Goal: Transaction & Acquisition: Download file/media

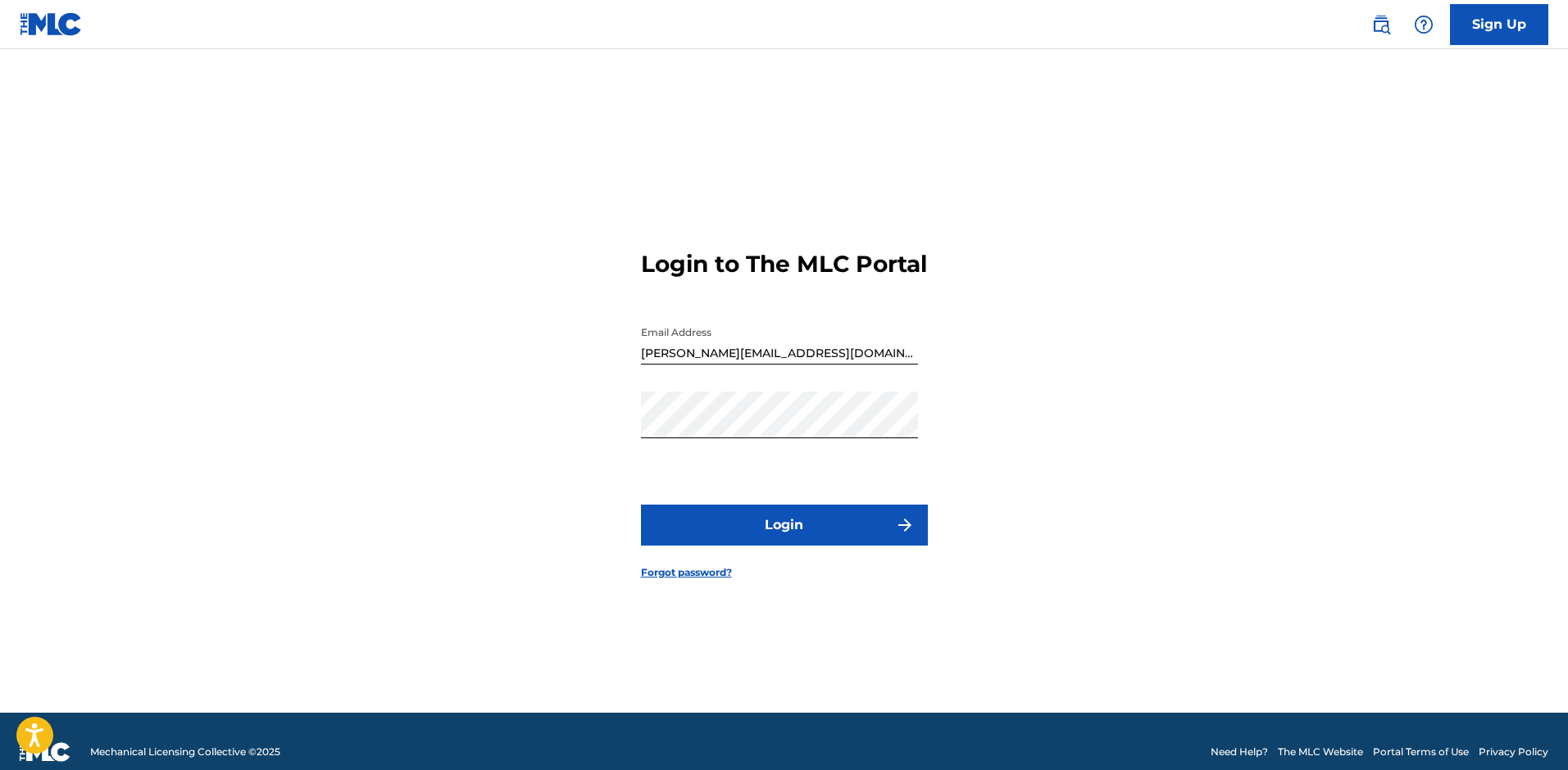
click at [1017, 485] on div "Login to The MLC Portal Email Address [EMAIL_ADDRESS][DOMAIN_NAME] Password Log…" at bounding box center [784, 401] width 1147 height 623
click at [842, 546] on button "Login" at bounding box center [784, 525] width 287 height 41
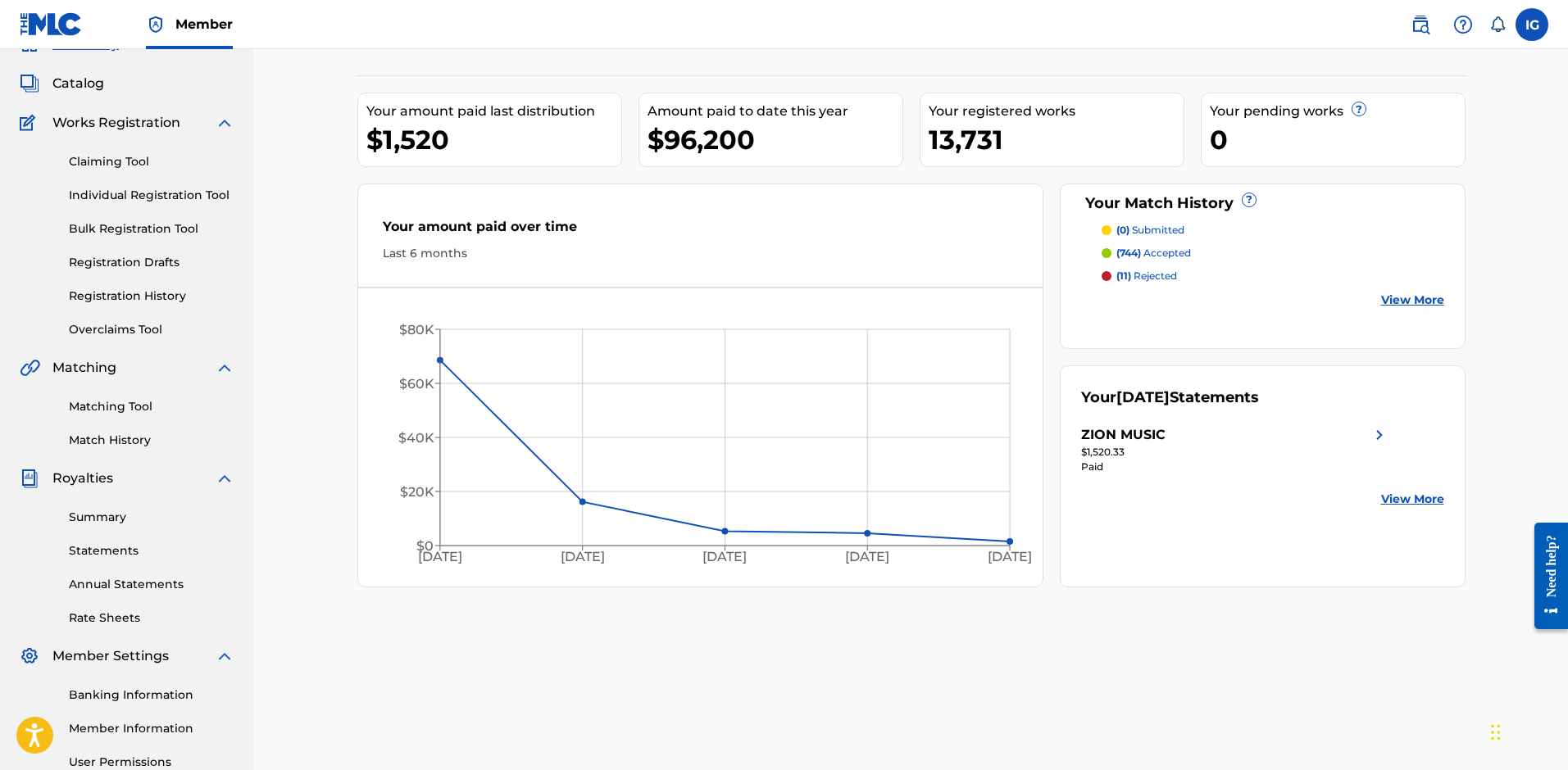
scroll to position [82, 0]
click at [110, 547] on link "Statements" at bounding box center [151, 548] width 166 height 18
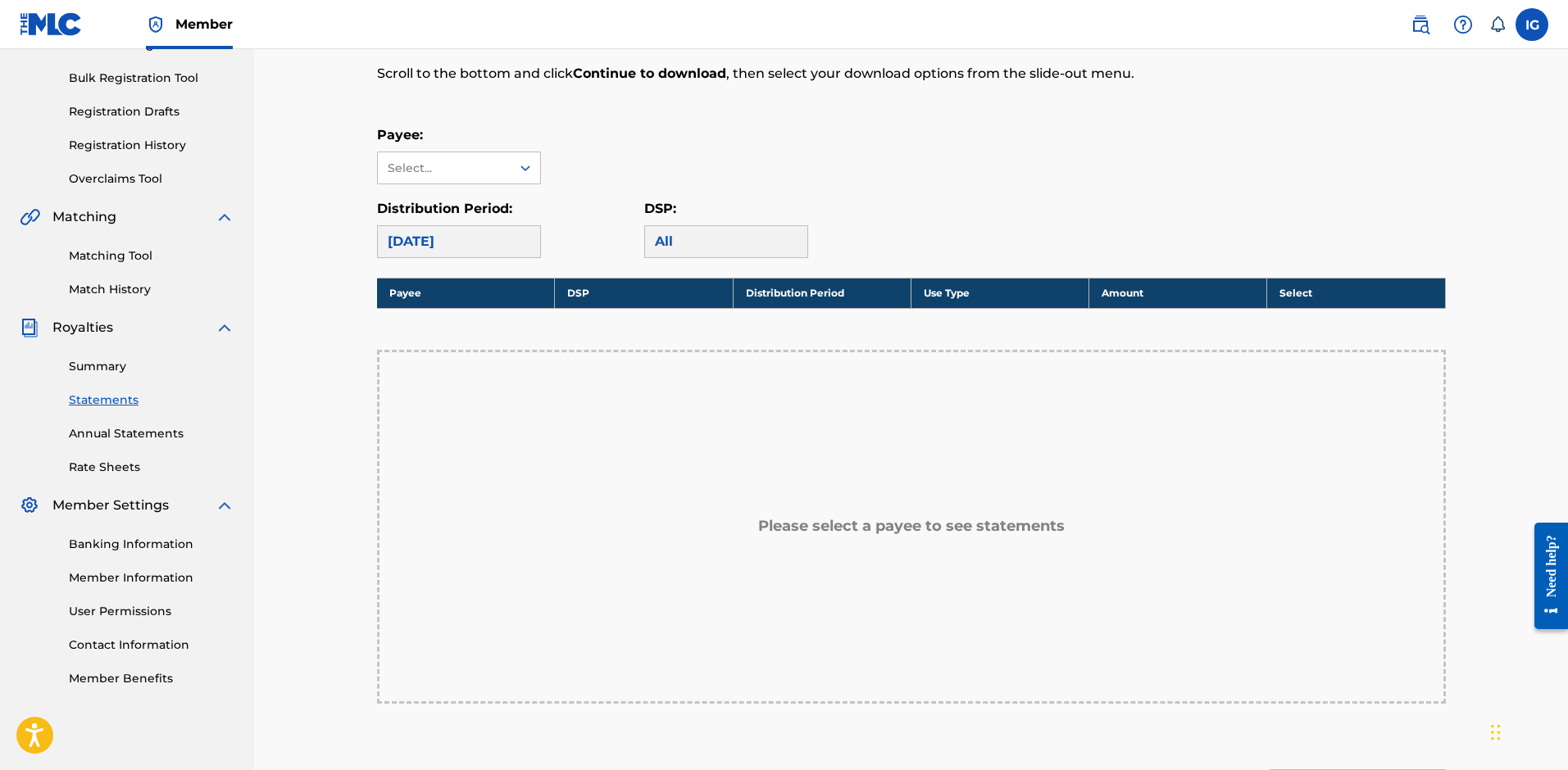
scroll to position [328, 0]
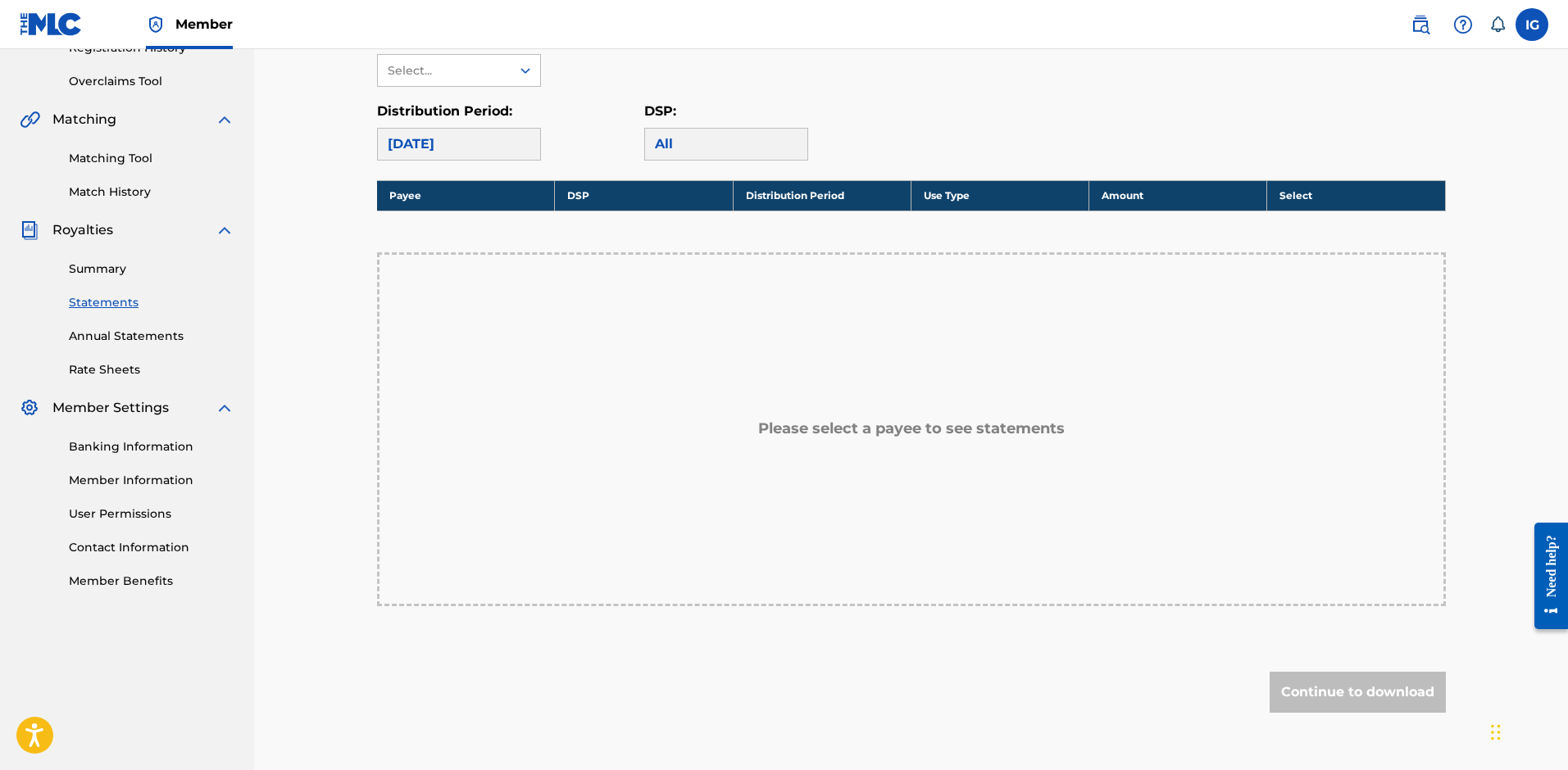
click at [978, 392] on div "Please select a payee to see statements" at bounding box center [912, 429] width 1069 height 354
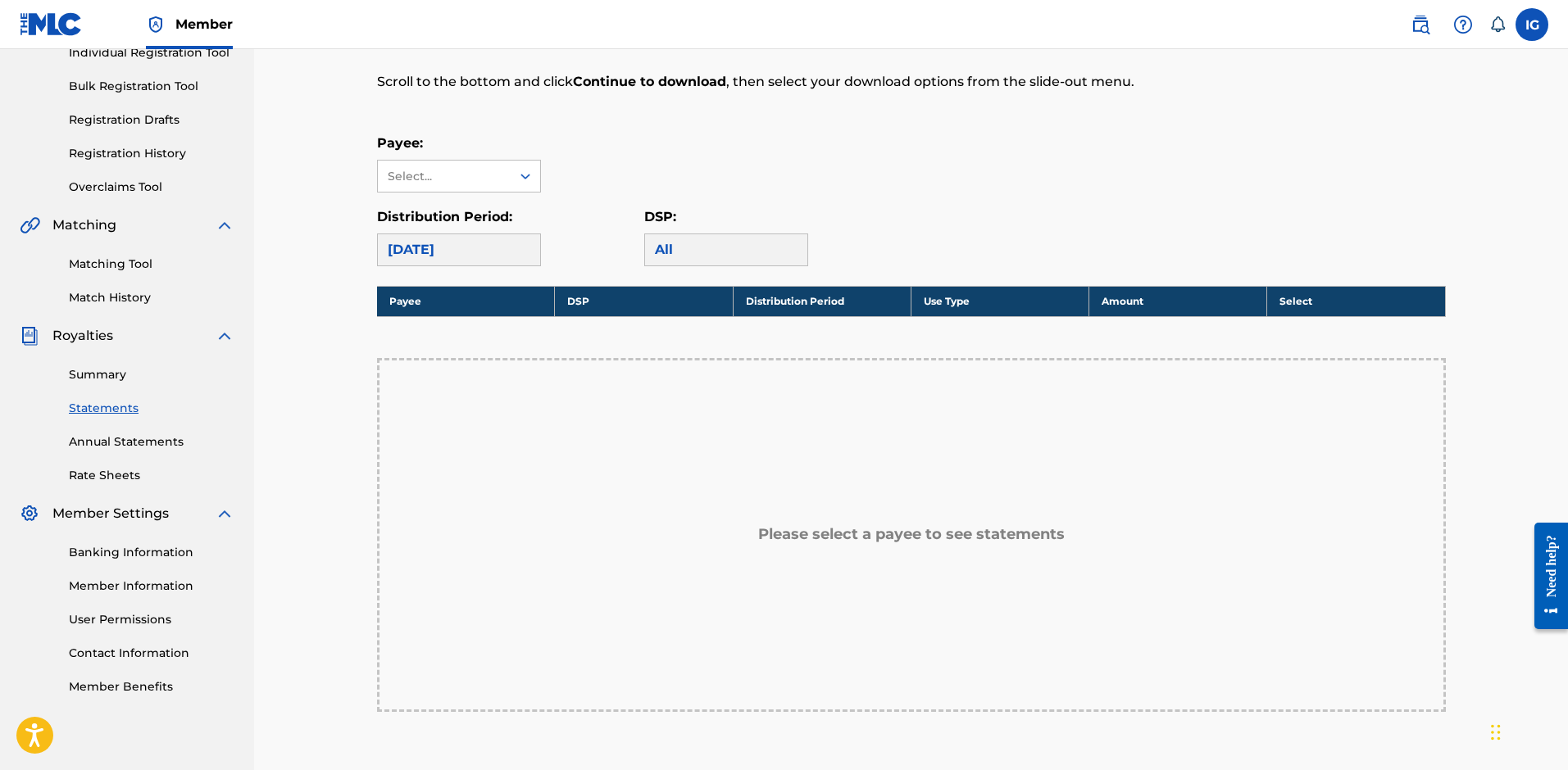
scroll to position [164, 0]
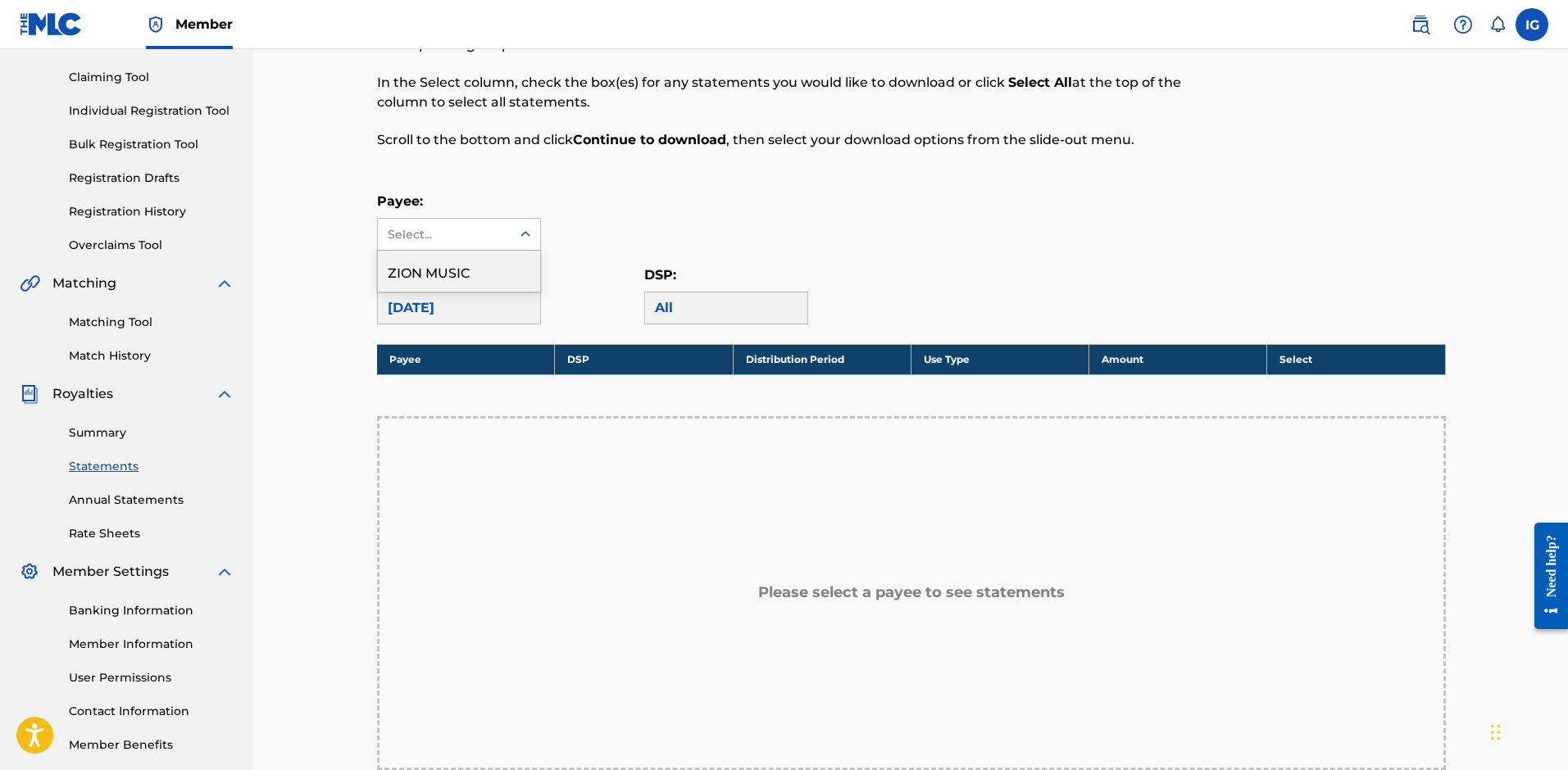
click at [512, 232] on div at bounding box center [525, 234] width 29 height 29
click at [506, 267] on div "ZION MUSIC" at bounding box center [459, 271] width 162 height 41
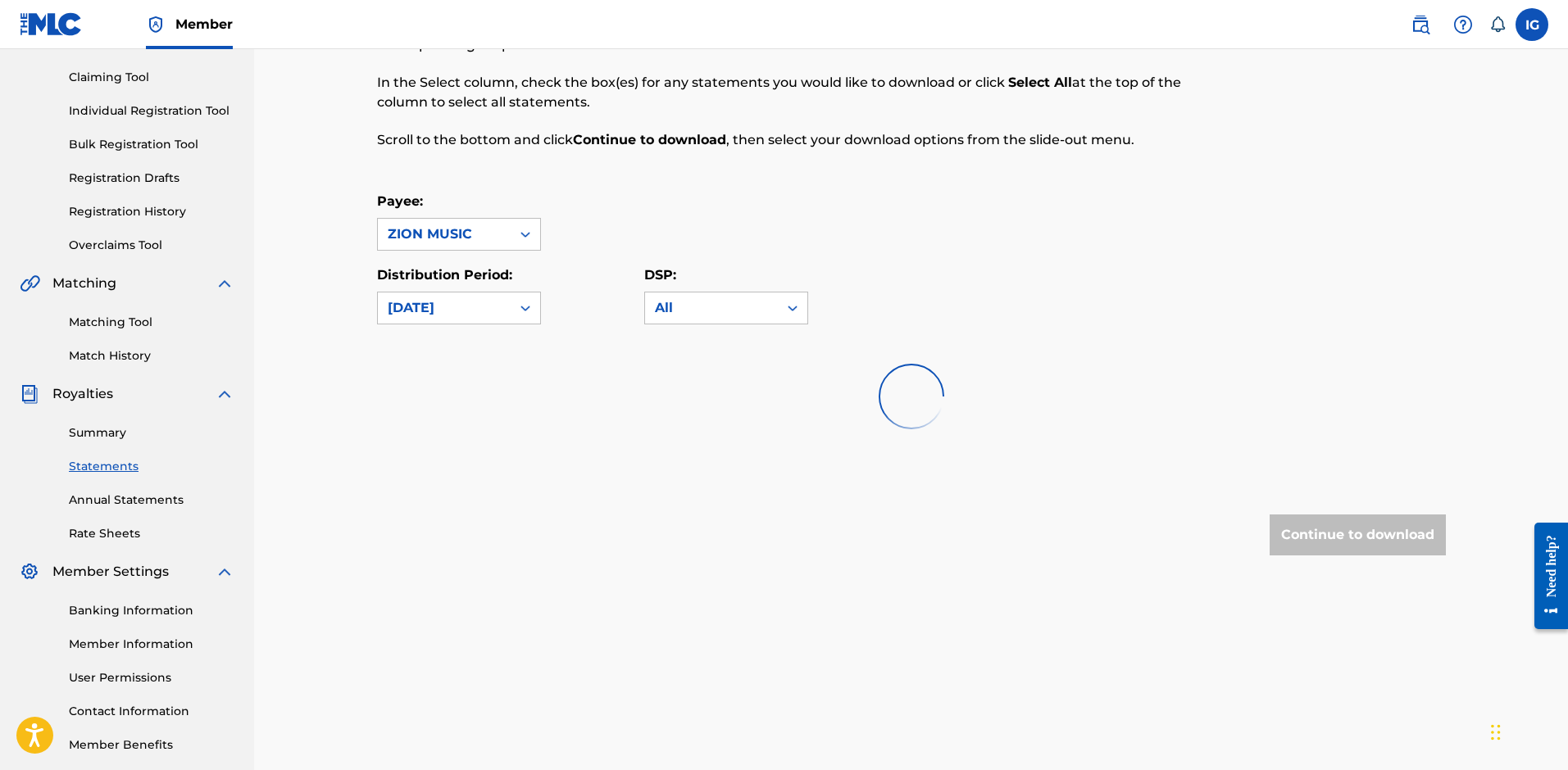
click at [667, 234] on div "Payee: option ZION MUSIC, selected. ZION MUSIC" at bounding box center [912, 221] width 1069 height 59
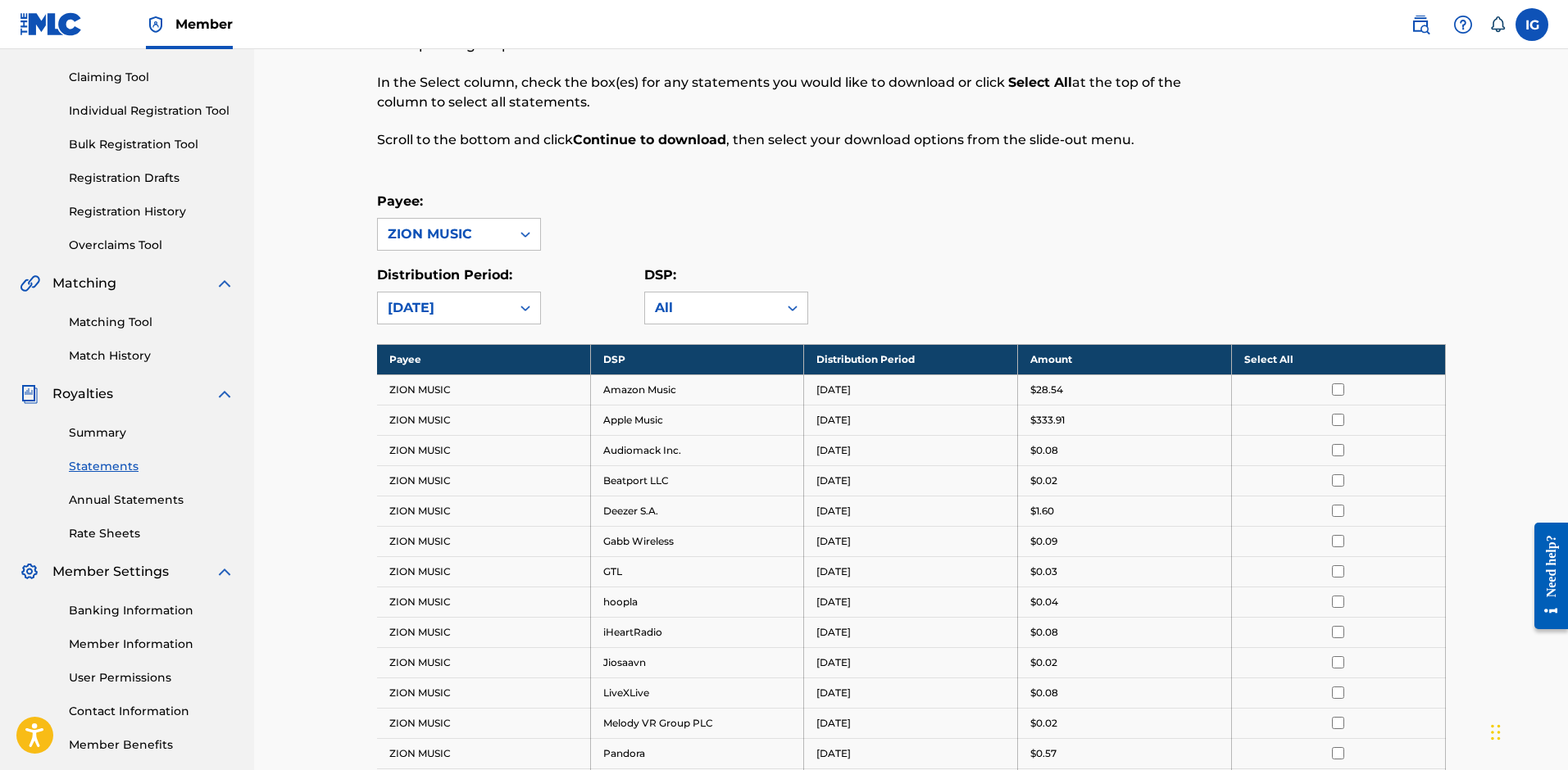
click at [810, 215] on div "Payee: ZION MUSIC" at bounding box center [912, 221] width 1069 height 59
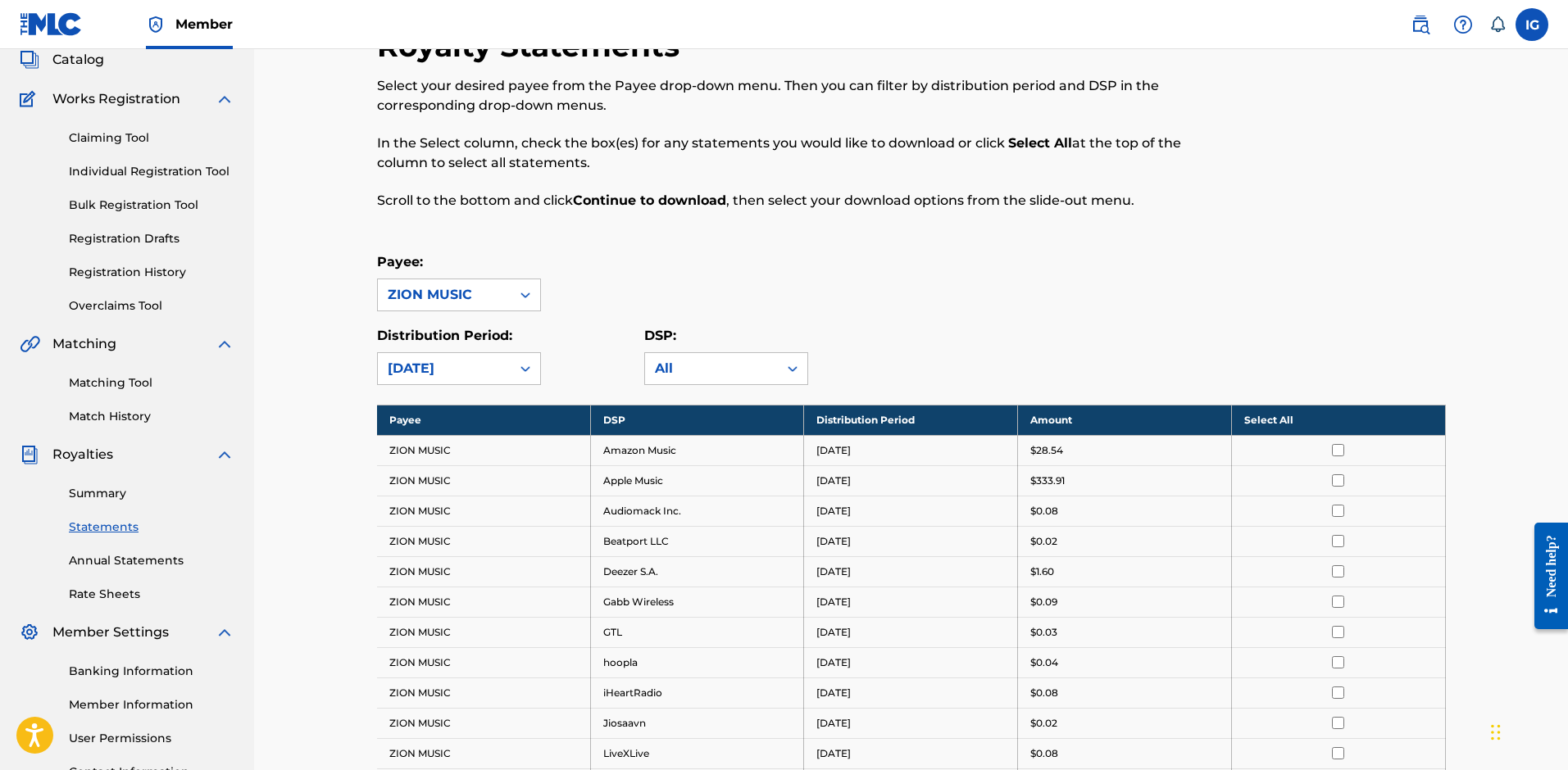
scroll to position [82, 0]
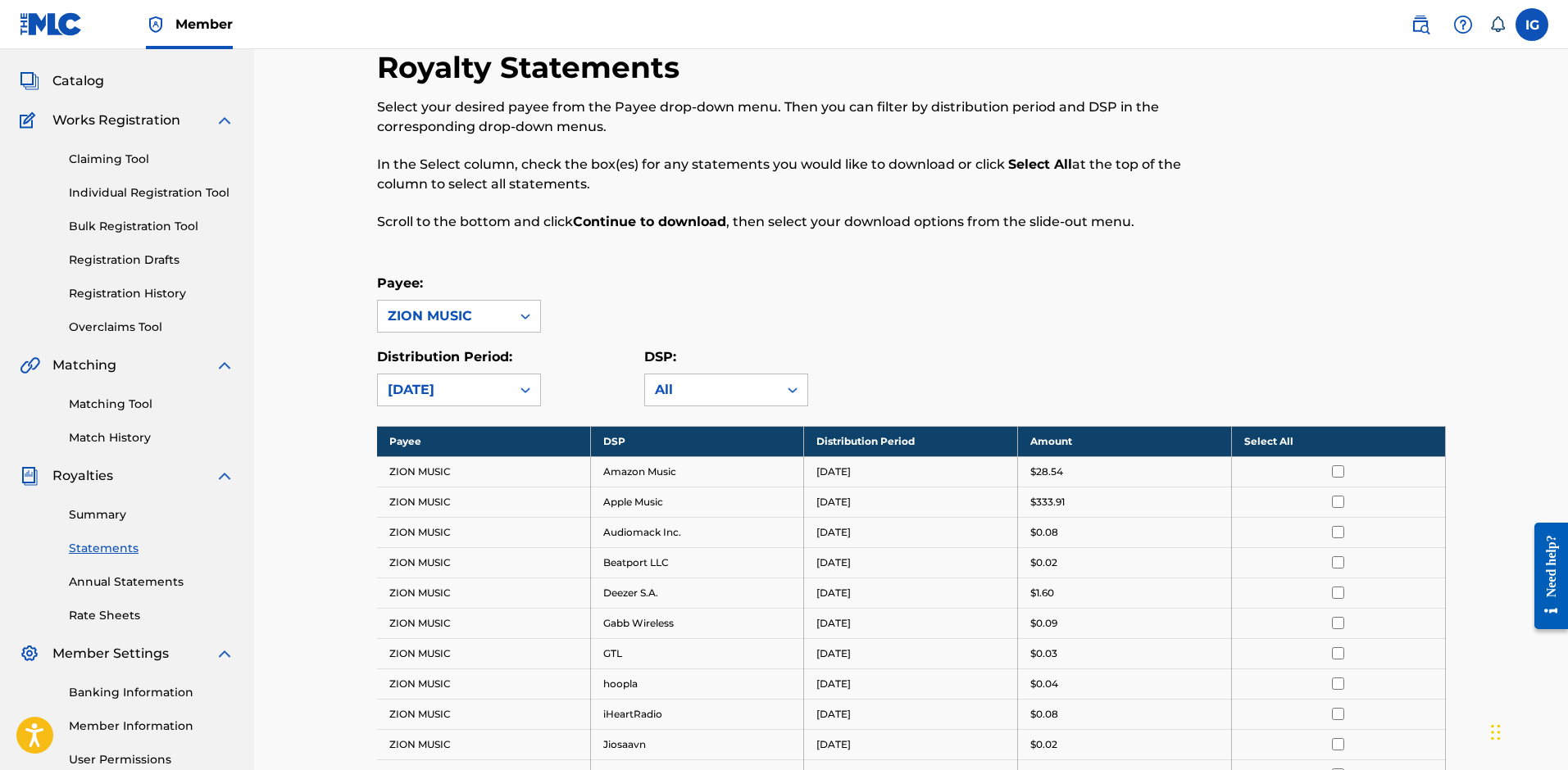
click at [1299, 436] on th "Select All" at bounding box center [1338, 441] width 214 height 30
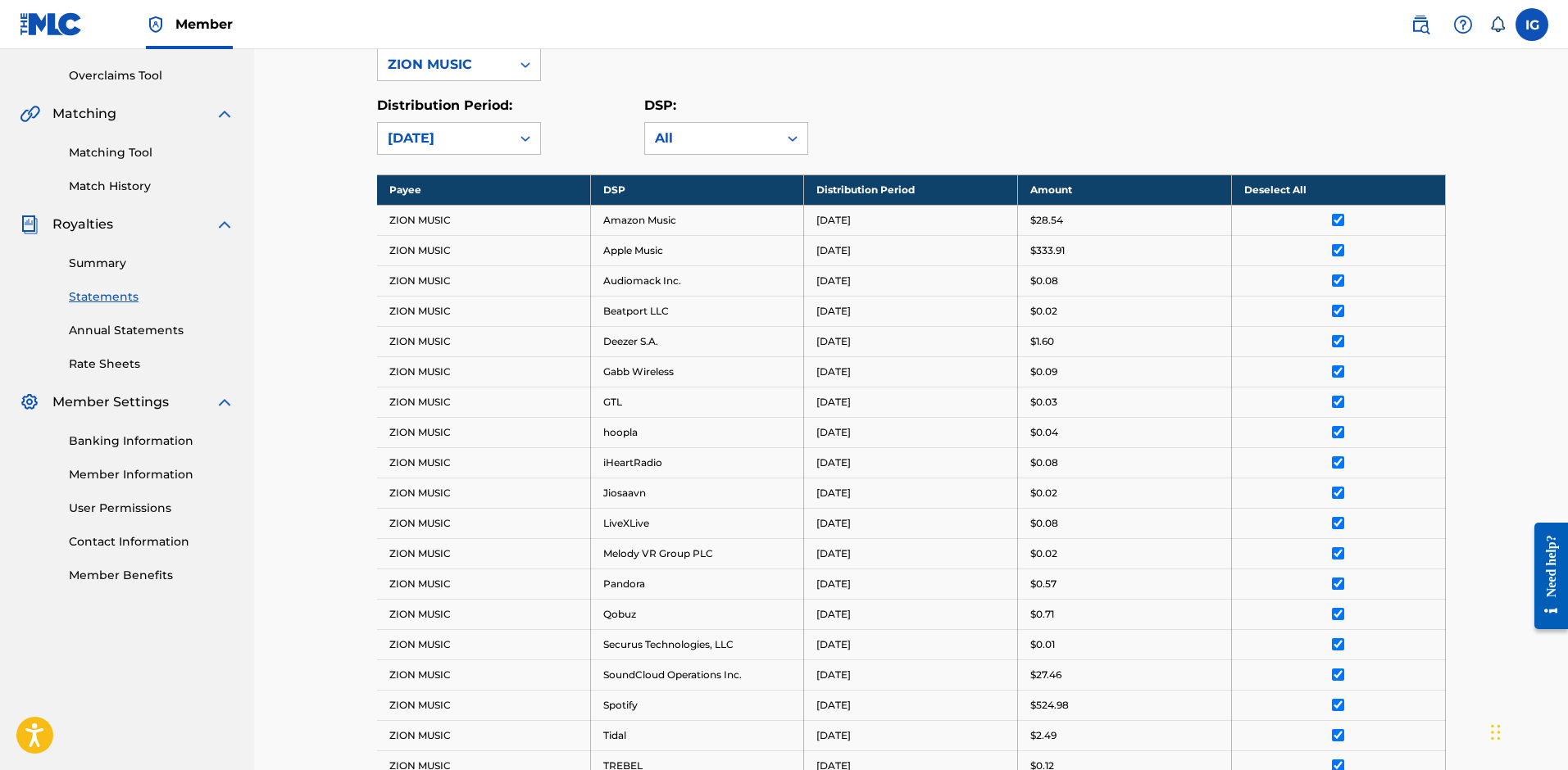
scroll to position [328, 0]
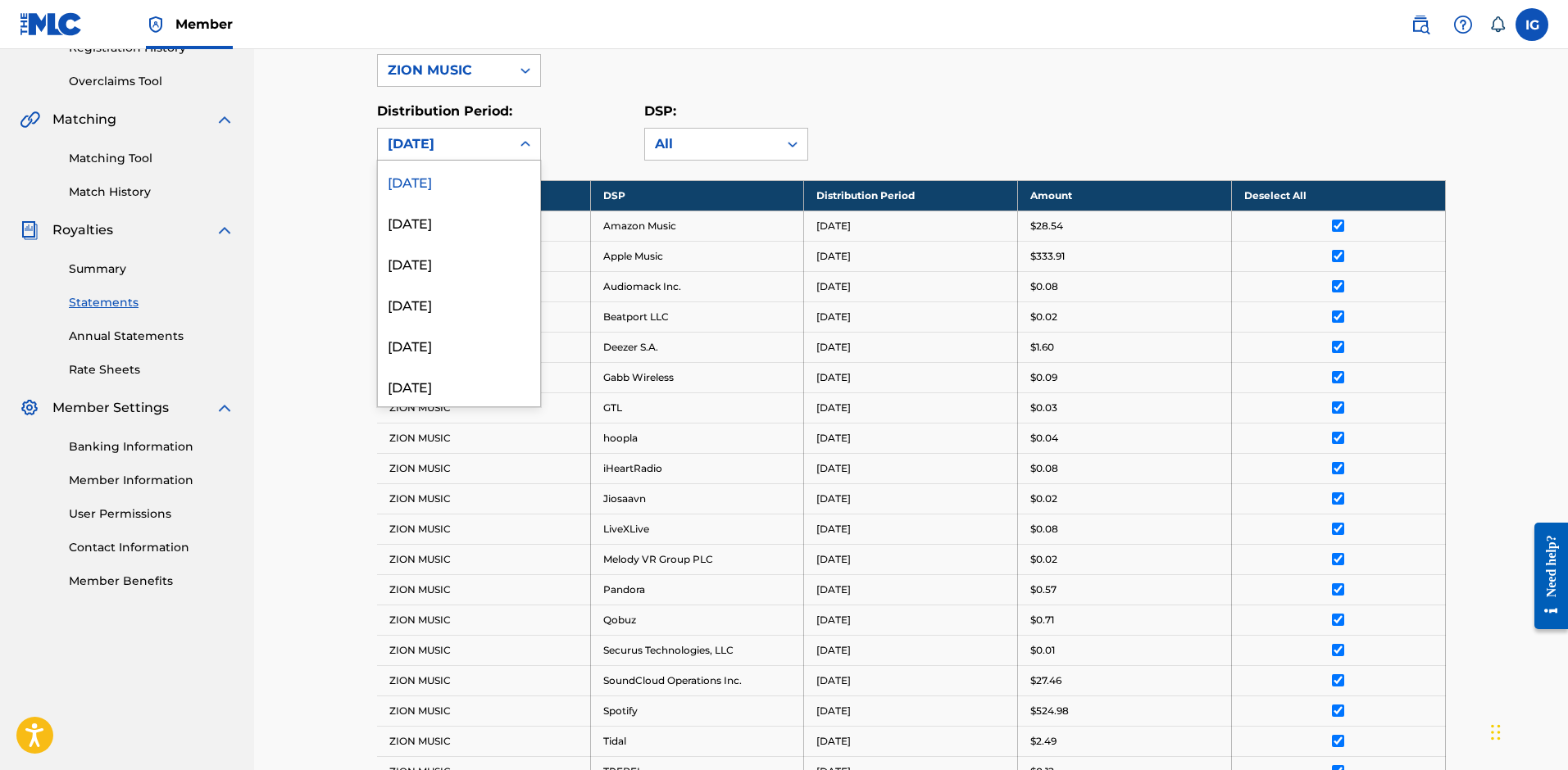
click at [529, 140] on icon at bounding box center [525, 145] width 17 height 17
click at [483, 176] on div "[DATE]" at bounding box center [459, 181] width 162 height 41
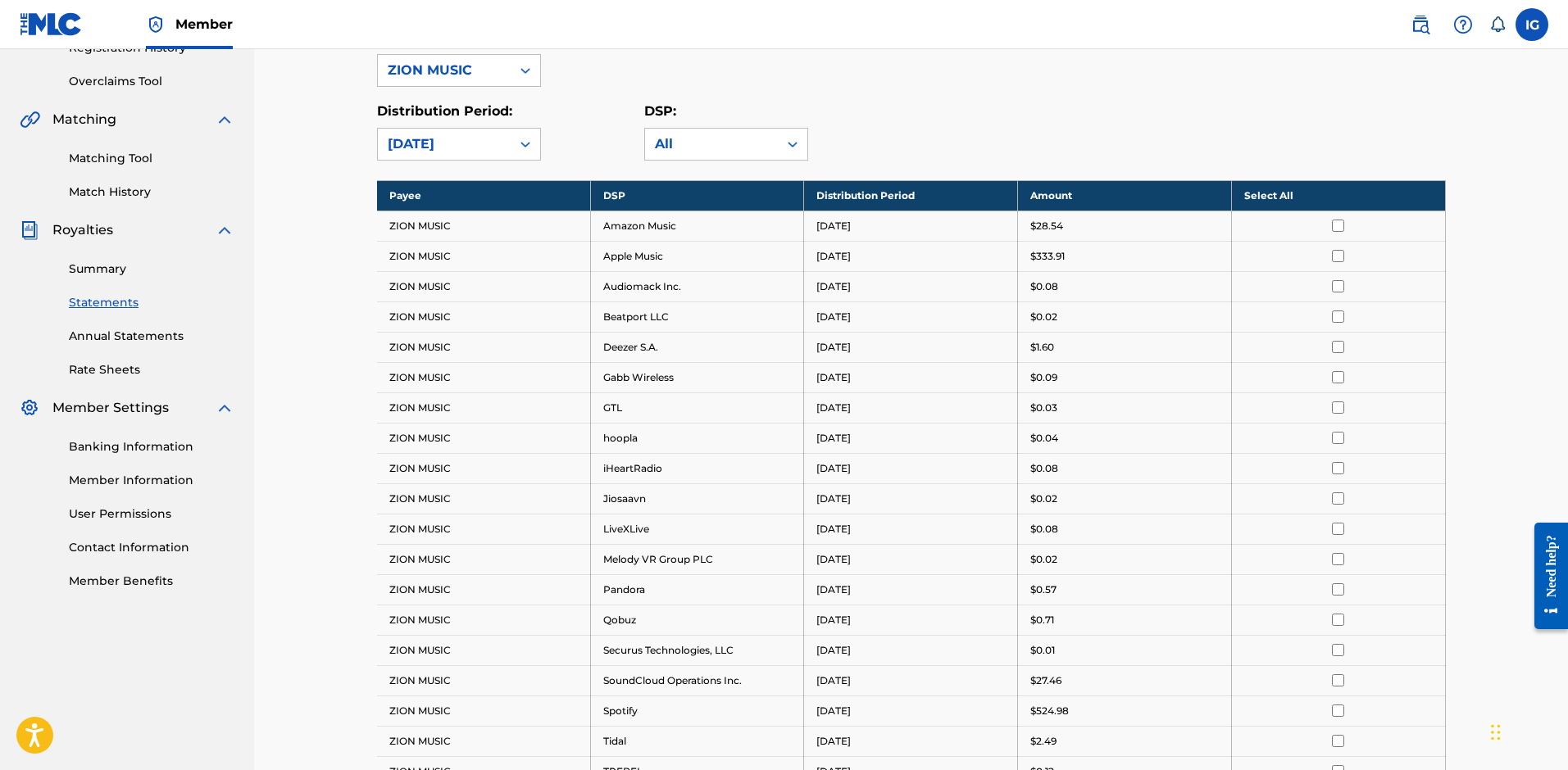
click at [580, 97] on div "Payee: ZION MUSIC Distribution Period: [DATE] DSP: All" at bounding box center [912, 94] width 1069 height 133
click at [1282, 188] on th "Select All" at bounding box center [1338, 196] width 214 height 30
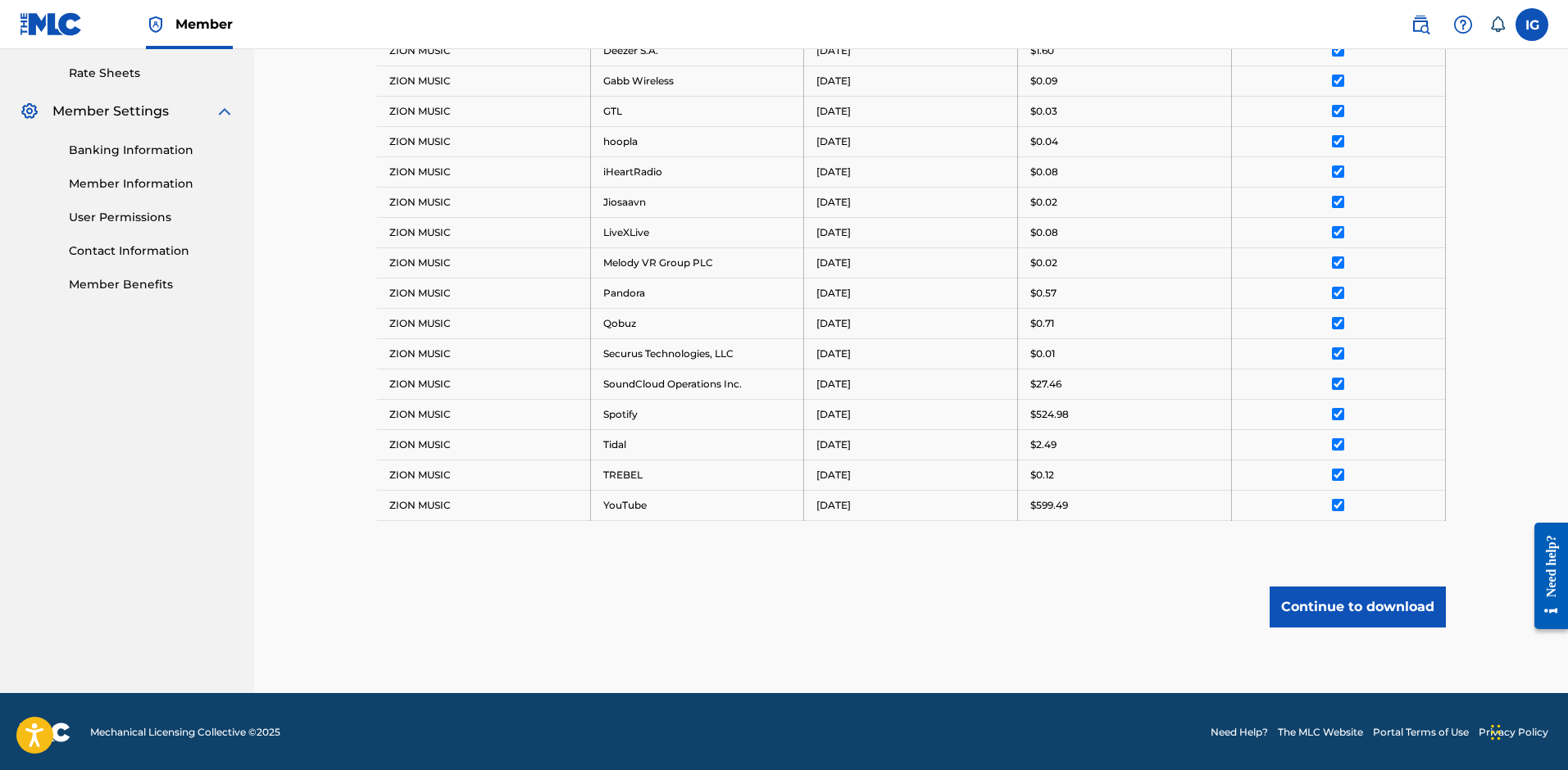
scroll to position [626, 0]
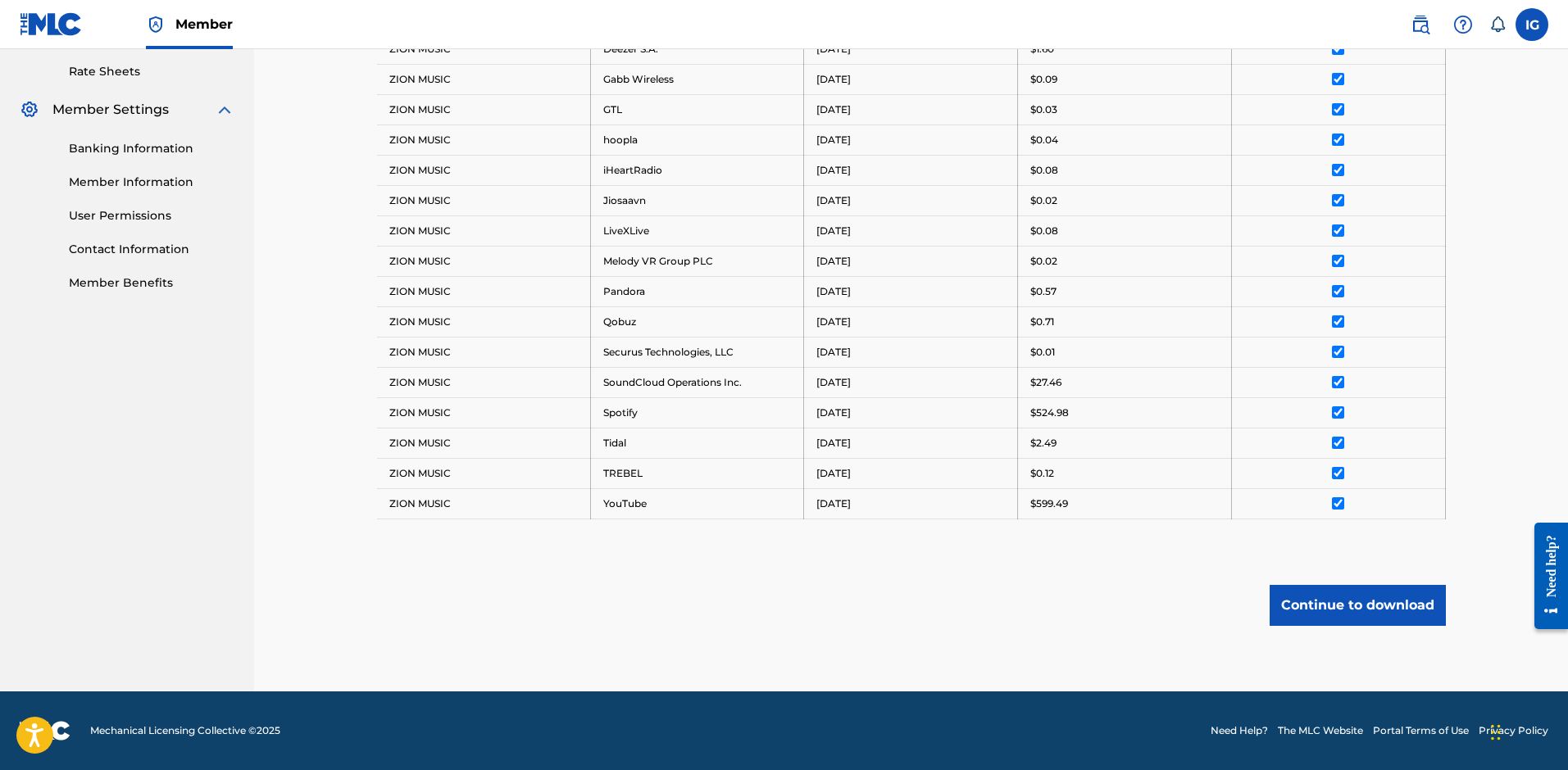
click at [1333, 601] on button "Continue to download" at bounding box center [1357, 605] width 176 height 41
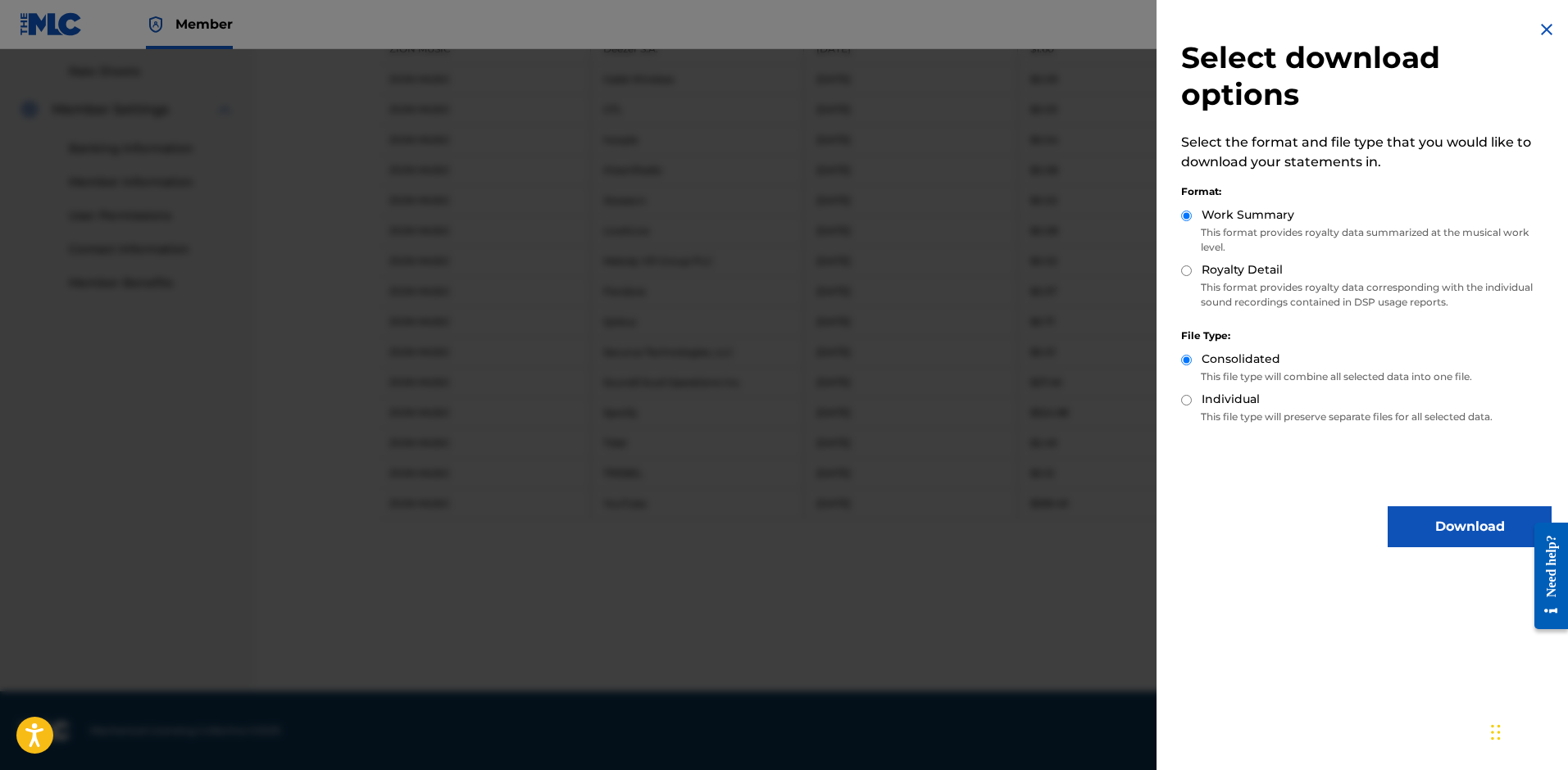
click at [1210, 266] on label "Royalty Detail" at bounding box center [1242, 270] width 81 height 18
click at [1192, 266] on input "Royalty Detail" at bounding box center [1186, 271] width 11 height 11
radio input "true"
drag, startPoint x: 1375, startPoint y: 282, endPoint x: 1477, endPoint y: 300, distance: 103.6
click at [1477, 300] on p "This format provides royalty data corresponding with the individual sound recor…" at bounding box center [1366, 294] width 370 height 29
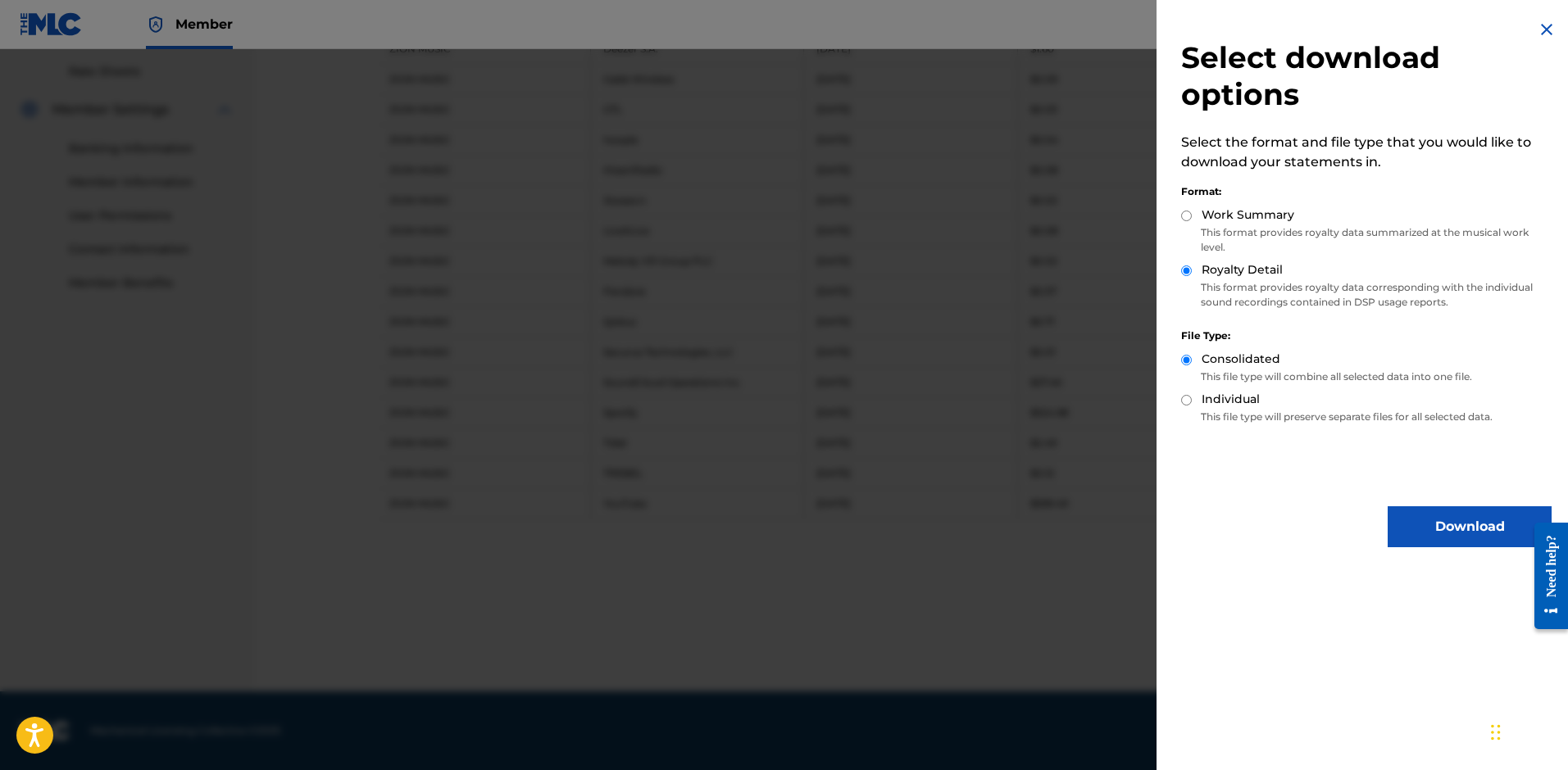
click at [1454, 278] on div "Royalty Detail" at bounding box center [1366, 271] width 370 height 19
drag, startPoint x: 1236, startPoint y: 414, endPoint x: 1370, endPoint y: 410, distance: 134.1
click at [1370, 410] on p "This file type will preserve separate files for all selected data." at bounding box center [1366, 417] width 370 height 15
drag, startPoint x: 1436, startPoint y: 419, endPoint x: 1465, endPoint y: 416, distance: 29.2
click at [1465, 416] on p "This file type will preserve separate files for all selected data." at bounding box center [1366, 417] width 370 height 15
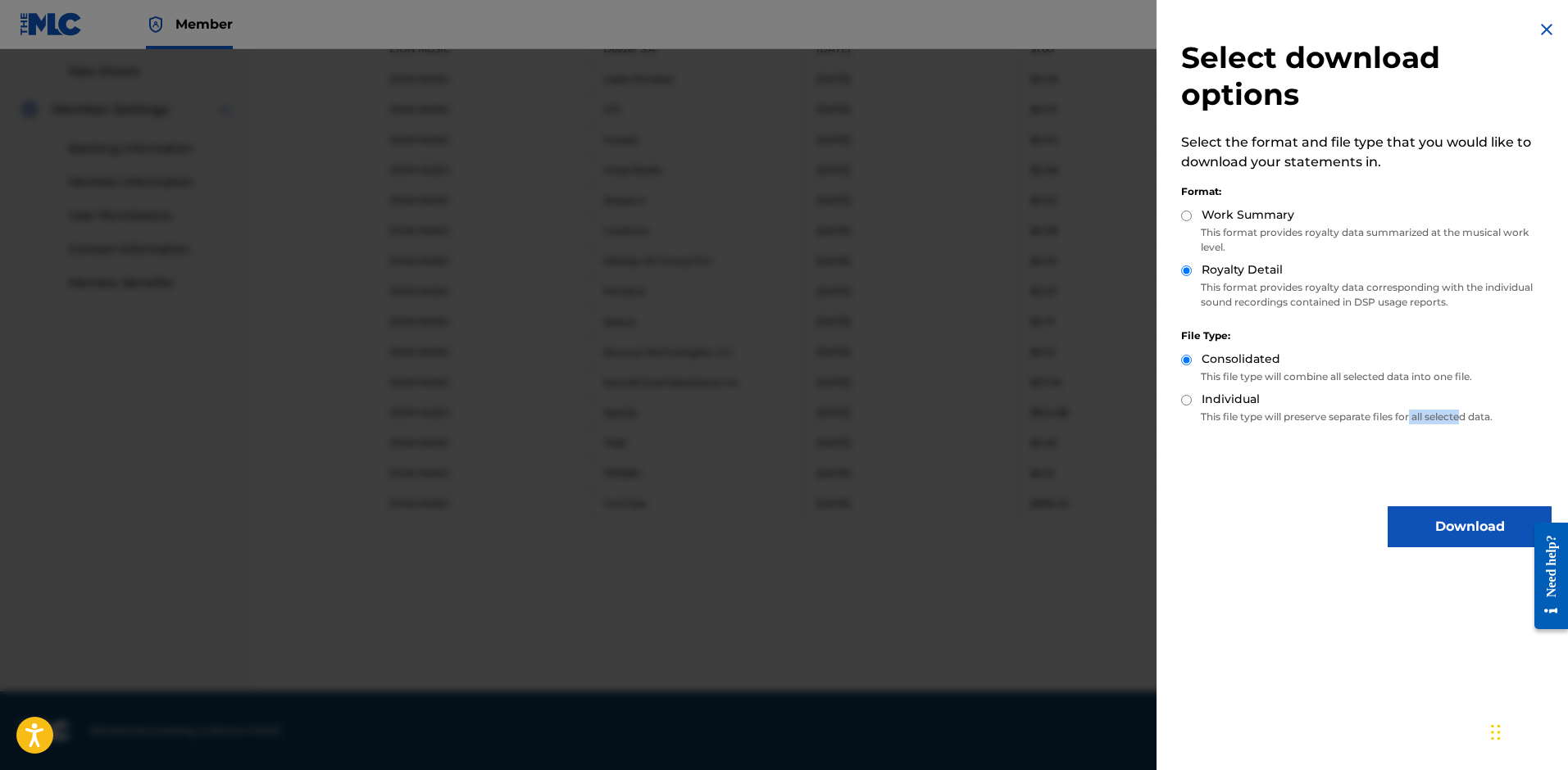
click at [1415, 429] on div "Individual This file type will preserve separate files for all selected data." at bounding box center [1366, 410] width 370 height 40
drag, startPoint x: 1338, startPoint y: 378, endPoint x: 1414, endPoint y: 370, distance: 76.4
click at [1414, 370] on p "This file type will combine all selected data into one file." at bounding box center [1366, 377] width 370 height 15
click at [1426, 387] on div "Consolidated This file type will combine all selected data into one file." at bounding box center [1366, 370] width 370 height 40
click at [1428, 527] on button "Download" at bounding box center [1469, 527] width 164 height 41
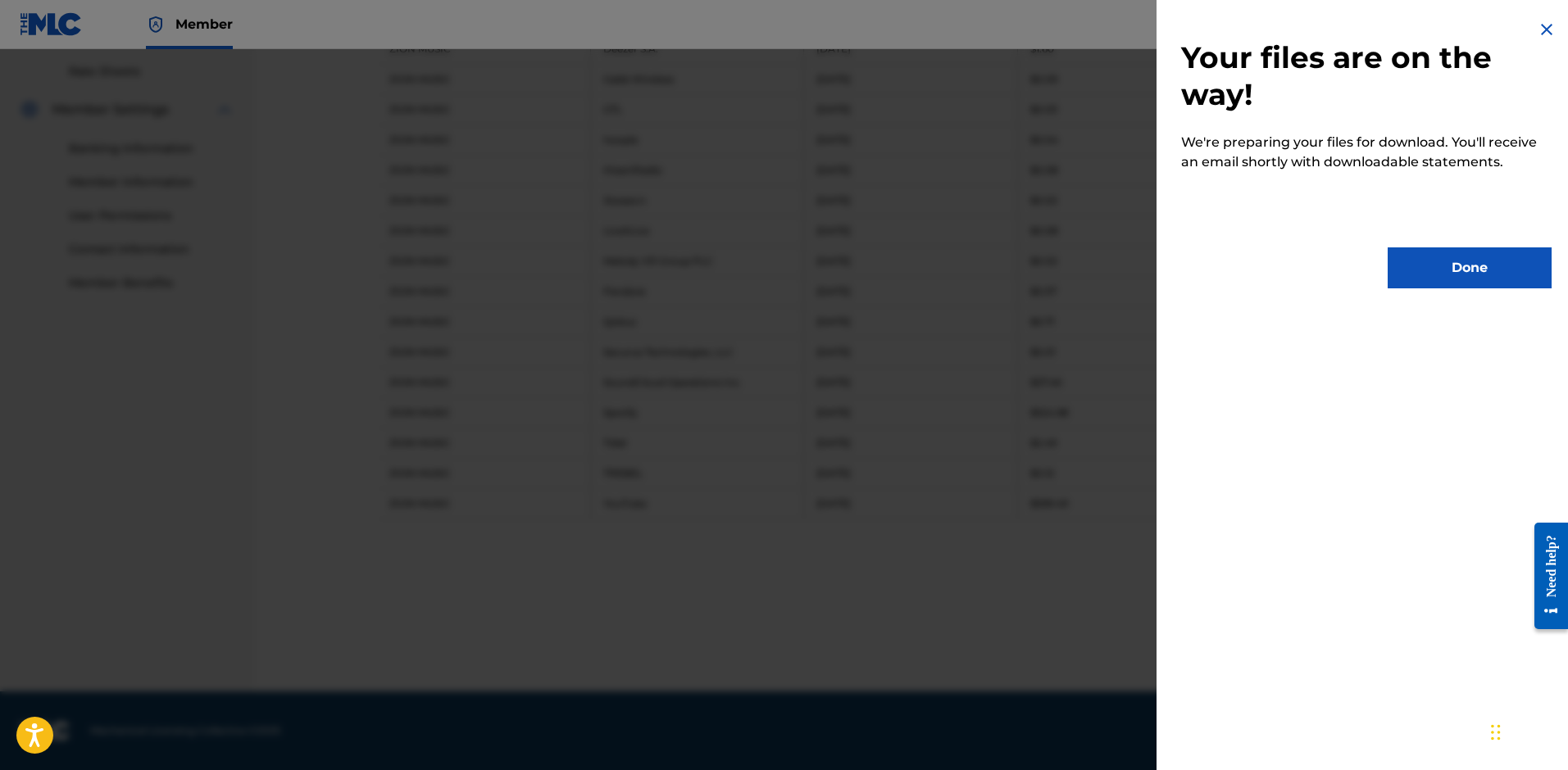
click at [1417, 253] on button "Done" at bounding box center [1469, 268] width 164 height 41
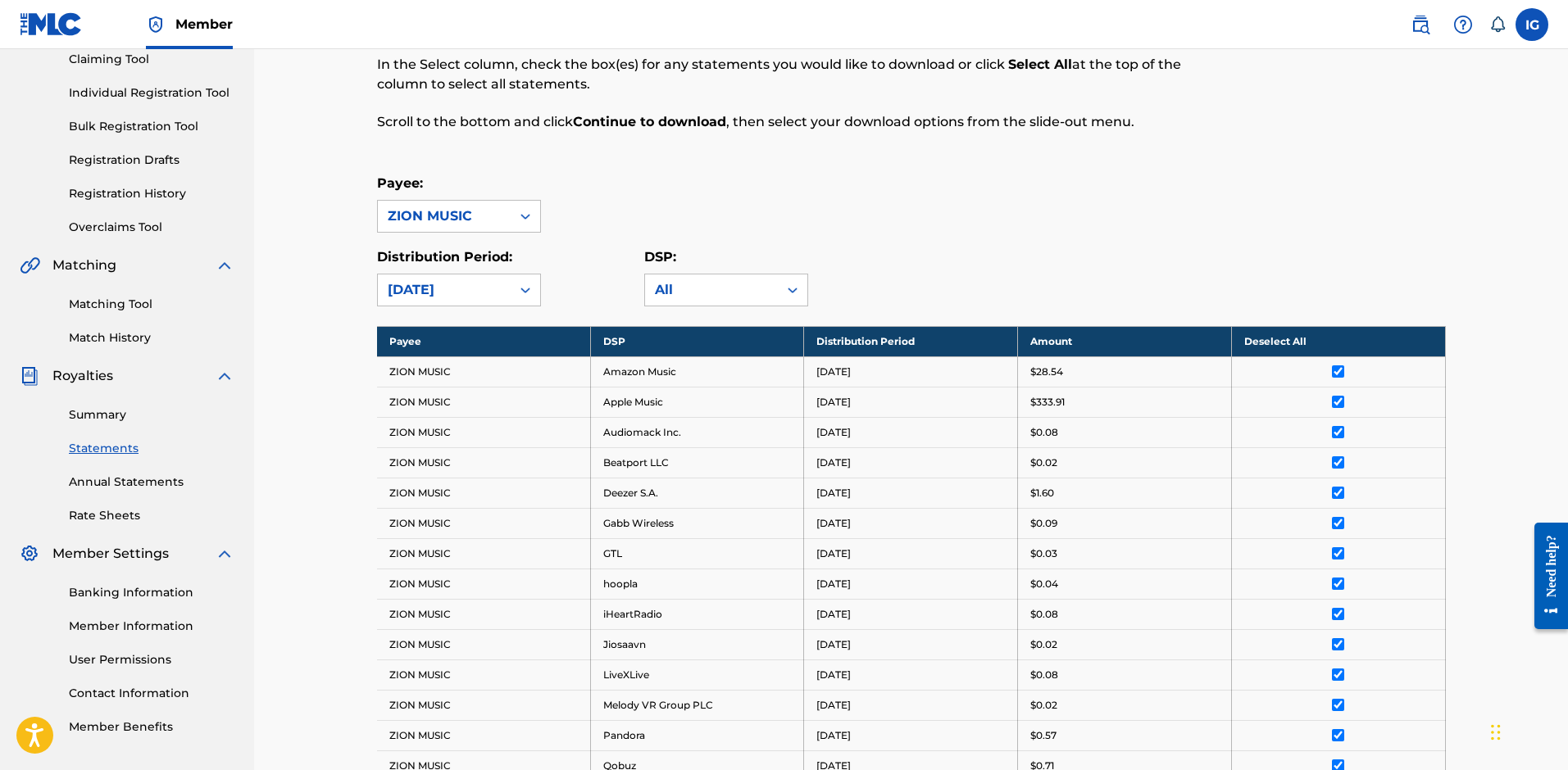
scroll to position [53, 0]
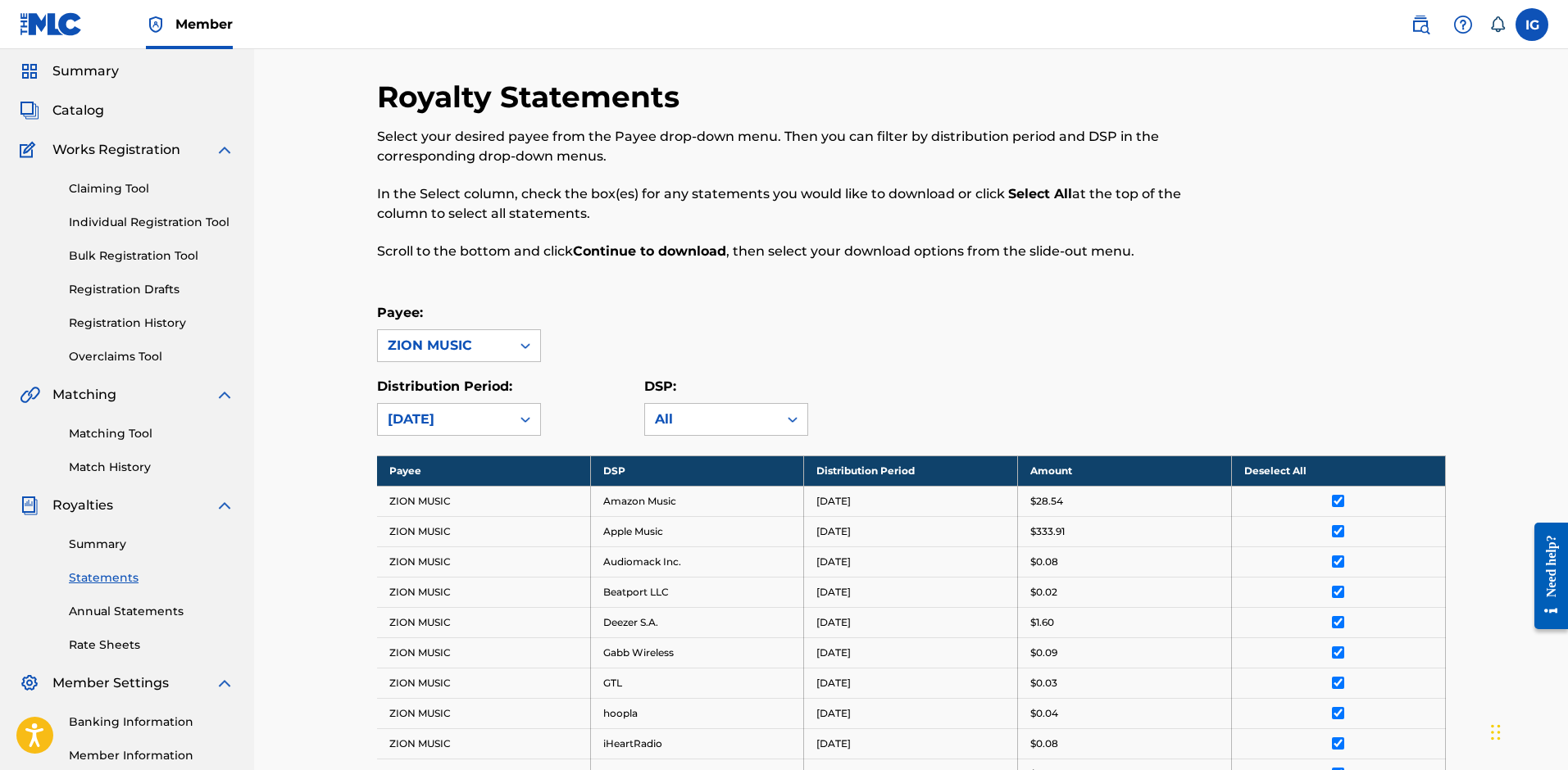
click at [1397, 276] on div at bounding box center [1323, 179] width 246 height 201
click at [756, 197] on p "In the Select column, check the box(es) for any statements you would like to do…" at bounding box center [789, 203] width 823 height 39
